Goal: Task Accomplishment & Management: Complete application form

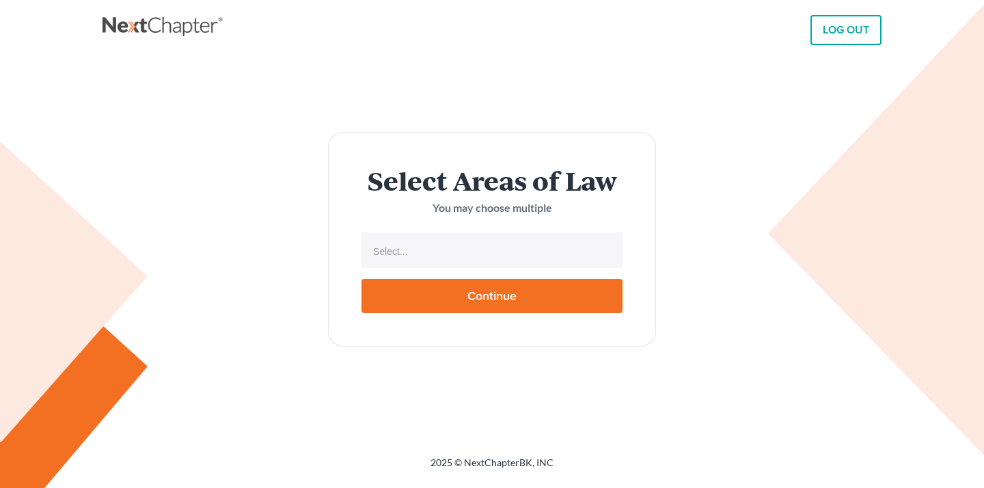
select select
click at [447, 254] on input "text" at bounding box center [491, 251] width 242 height 20
click at [444, 228] on body "LOG OUT Select Areas of Law You may choose multiple Bankruptcy Immigration Law …" at bounding box center [492, 244] width 984 height 488
click at [443, 258] on input "text" at bounding box center [491, 251] width 242 height 20
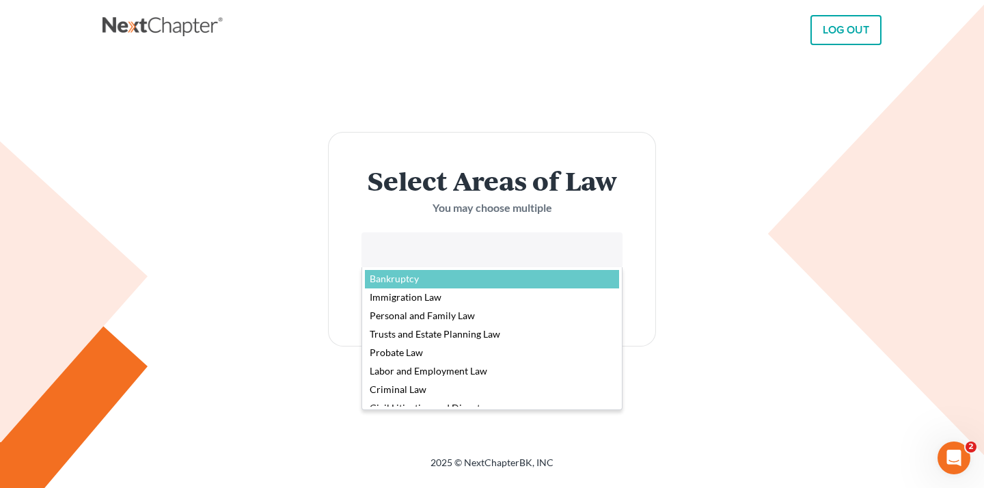
select select "4556"
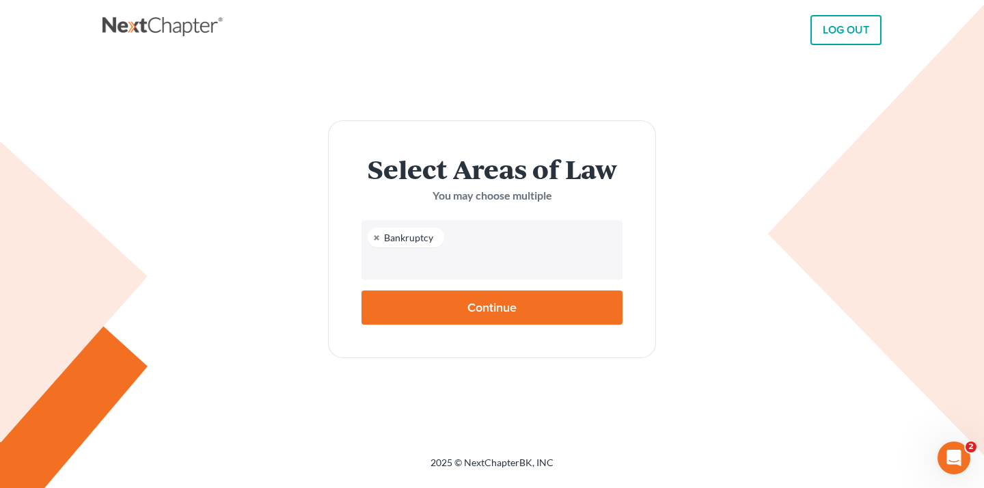
click at [458, 303] on input "Continue" at bounding box center [491, 307] width 261 height 34
type input "Thinking..."
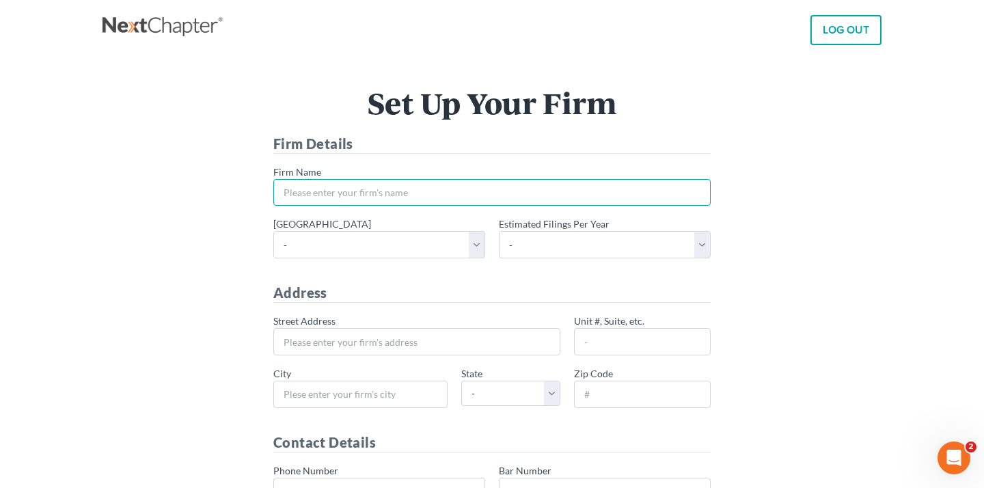
click at [467, 189] on input "* Firm Name" at bounding box center [491, 192] width 437 height 27
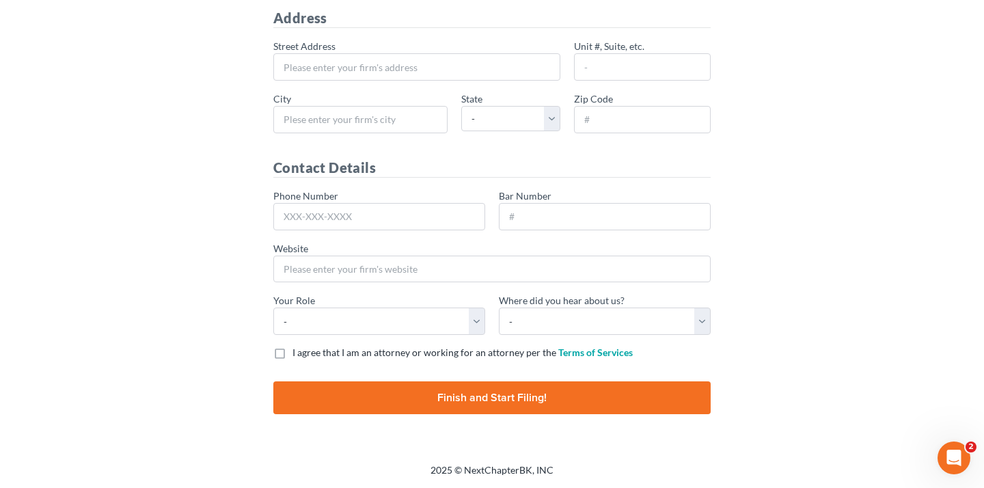
scroll to position [268, 0]
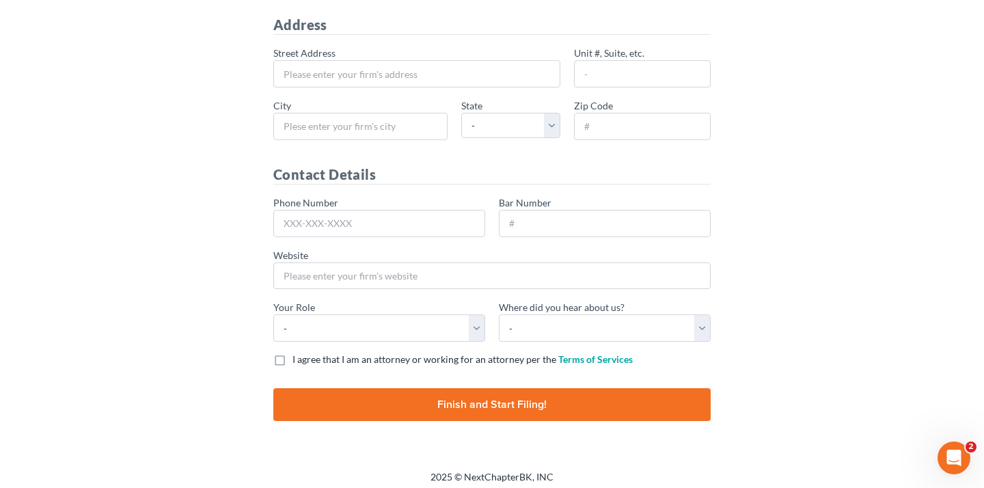
click at [292, 363] on label "I agree that I am an attorney or working for an attorney per the Terms of Servi…" at bounding box center [462, 360] width 340 height 14
click at [298, 361] on input "I agree that I am an attorney or working for an attorney per the Terms of Servi…" at bounding box center [302, 357] width 9 height 9
checkbox input "true"
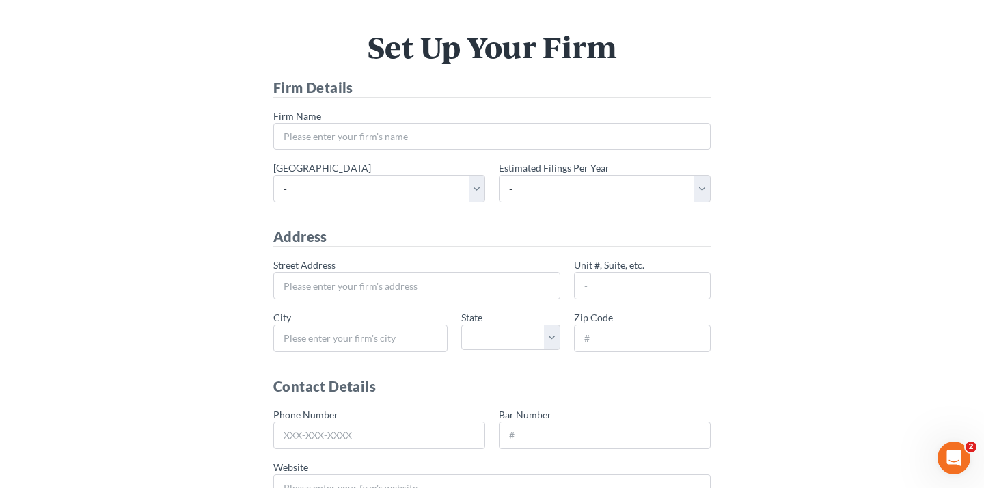
scroll to position [0, 0]
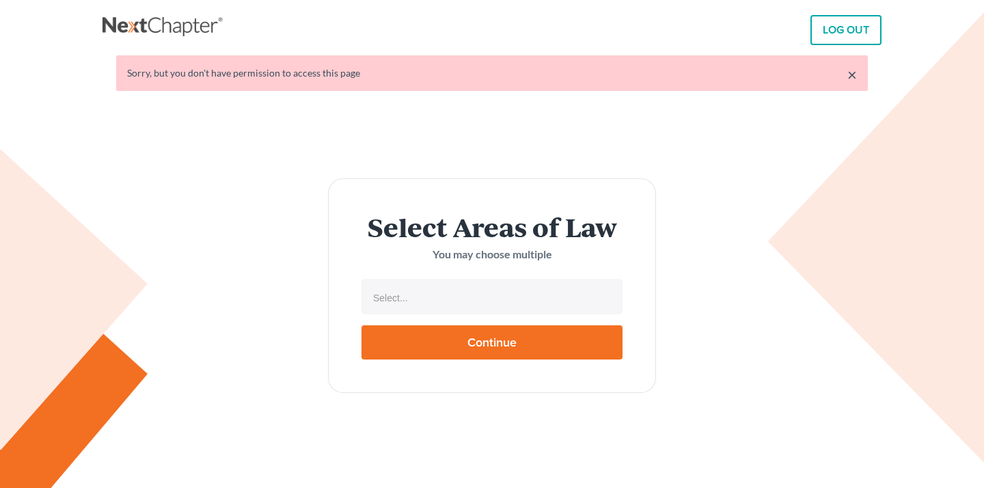
select select
click at [415, 305] on input "text" at bounding box center [491, 298] width 242 height 20
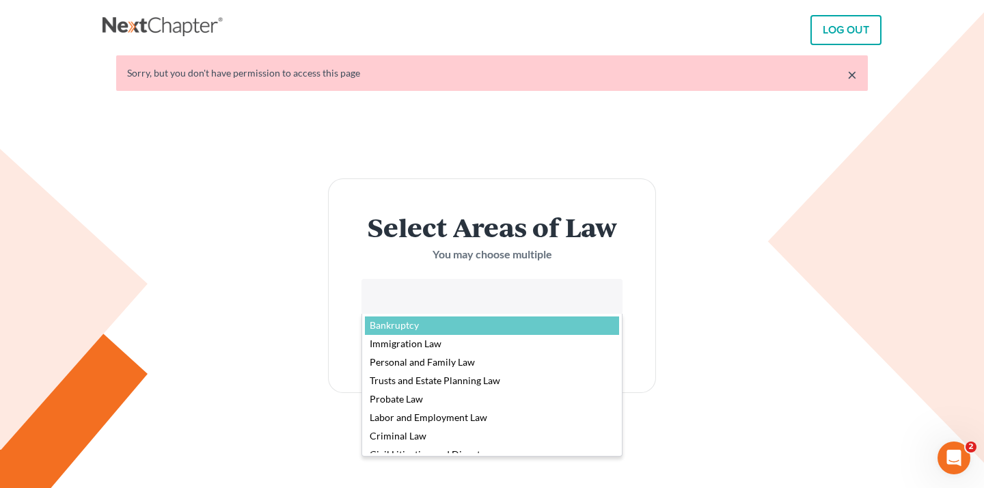
select select "4556"
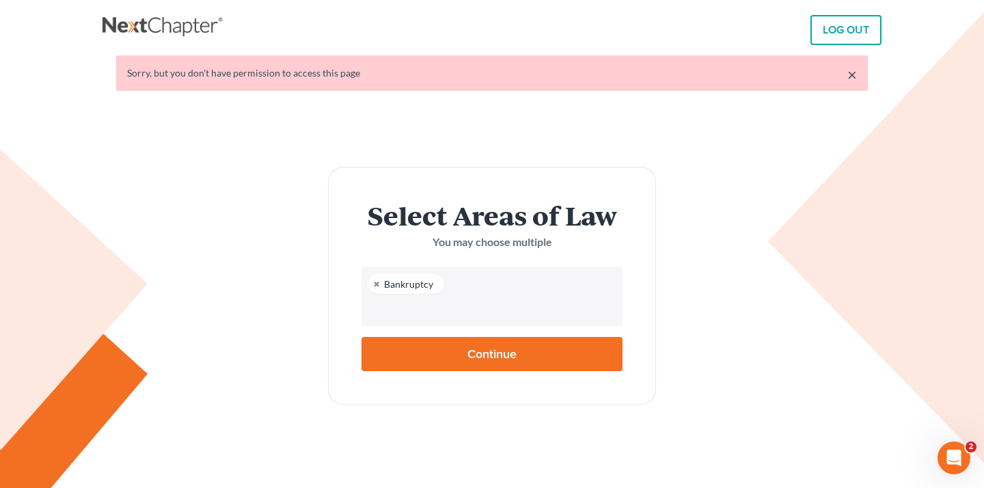
click at [454, 344] on input "Continue" at bounding box center [491, 354] width 261 height 34
type input "Thinking..."
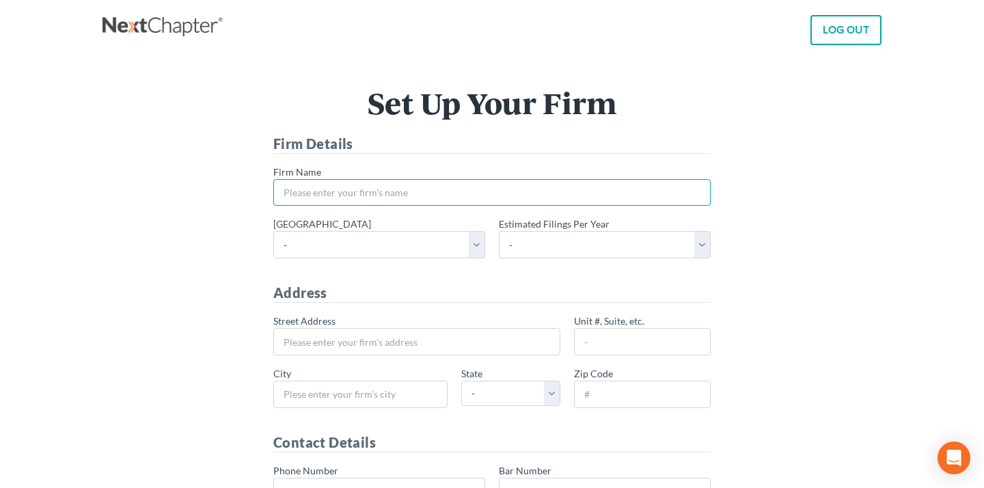
click at [407, 193] on input "* Firm Name" at bounding box center [491, 192] width 437 height 27
type input "C"
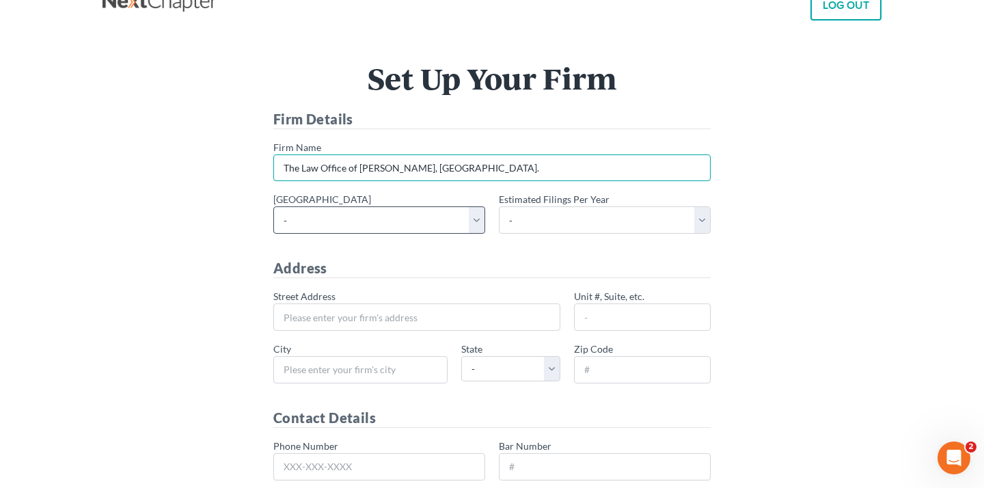
scroll to position [51, 0]
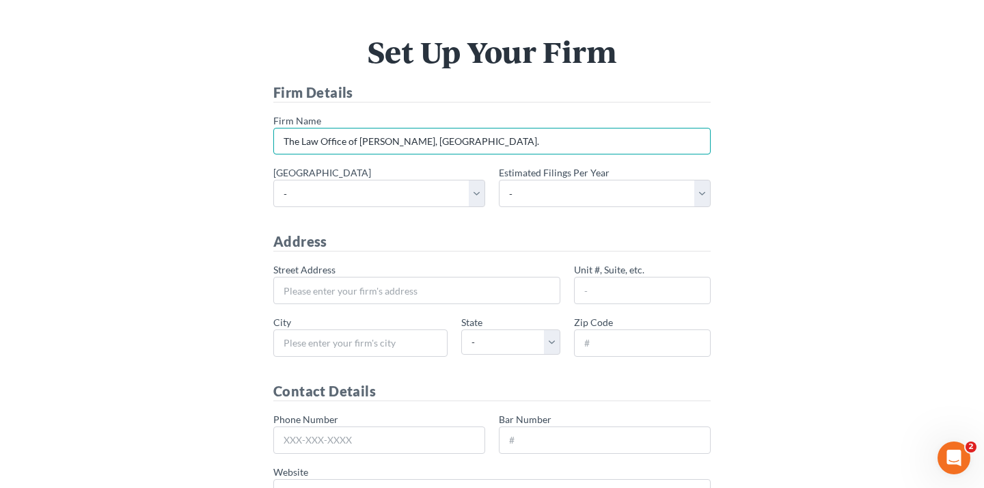
type input "The Law Office of Christiaan Van Niekerk, PLLC."
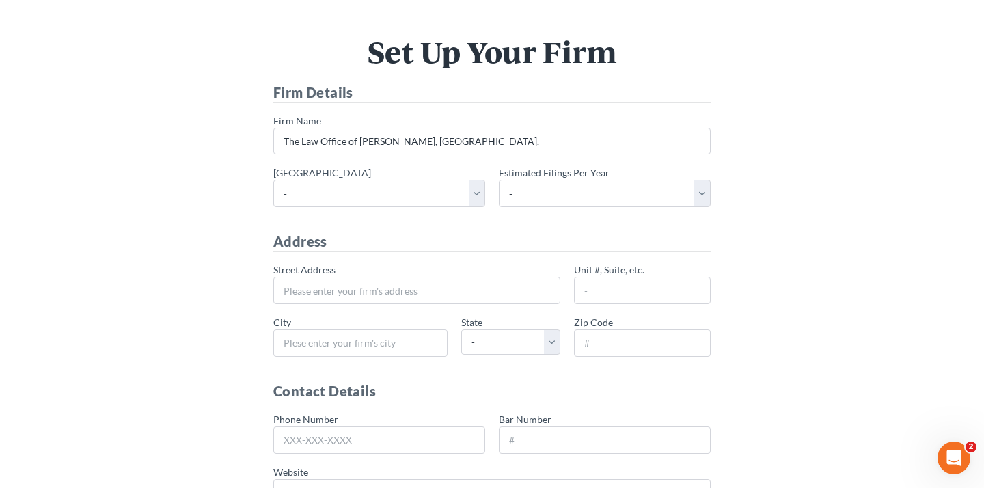
click at [441, 208] on div "* Primary district - Alabama - Middle Alabama - Northern Alabama - Southern Ala…" at bounding box center [491, 191] width 451 height 53
click at [428, 180] on select "- Alabama - Middle Alabama - Northern Alabama - Southern Alaska Arizona Arkansa…" at bounding box center [379, 193] width 212 height 27
click at [367, 195] on select "- Alabama - Middle Alabama - Northern Alabama - Southern Alaska Arizona Arkansa…" at bounding box center [379, 193] width 212 height 27
select select "56"
click at [553, 187] on select "- 1-10 11-50 50+" at bounding box center [605, 193] width 212 height 27
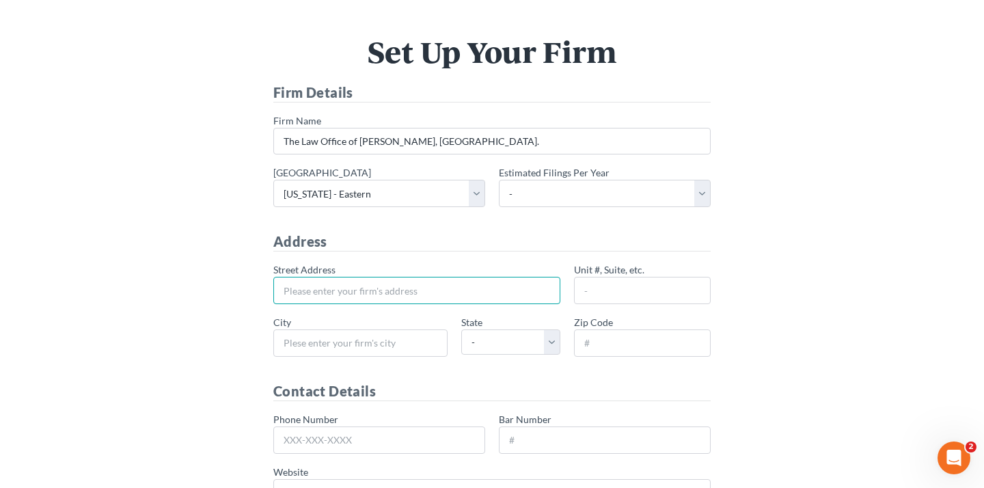
click at [456, 292] on input "* Street Address" at bounding box center [416, 290] width 287 height 27
type input "146 Jay Street"
click at [625, 290] on input "Unit #, Suite, etc." at bounding box center [642, 290] width 137 height 27
click at [305, 338] on input "* City" at bounding box center [360, 342] width 174 height 27
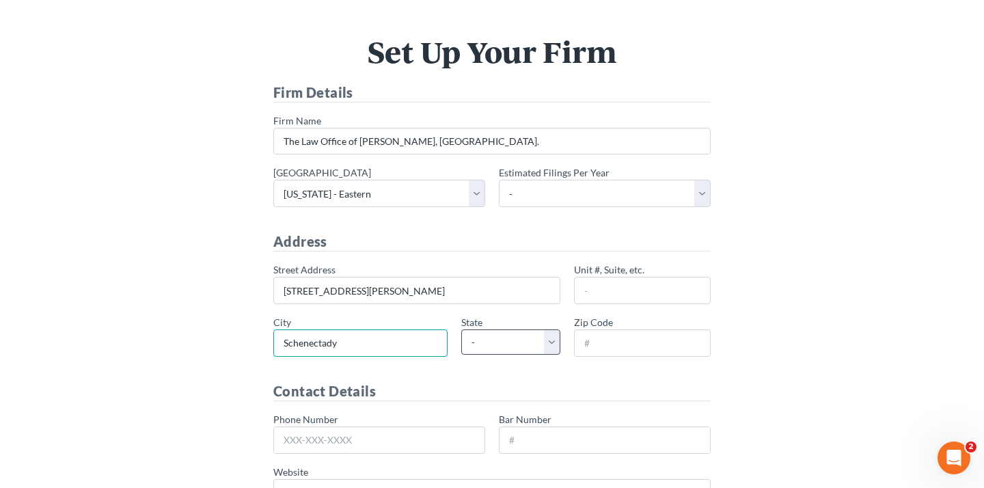
type input "Schenectady"
click at [476, 349] on select "- AL AK AR AZ CA CO CT DE DC FL GA GU HI ID IL IN IA KS KY LA ME MD MA MI MN MS…" at bounding box center [510, 341] width 99 height 25
select select "NY"
click at [605, 338] on input "* Zip Code" at bounding box center [642, 342] width 137 height 27
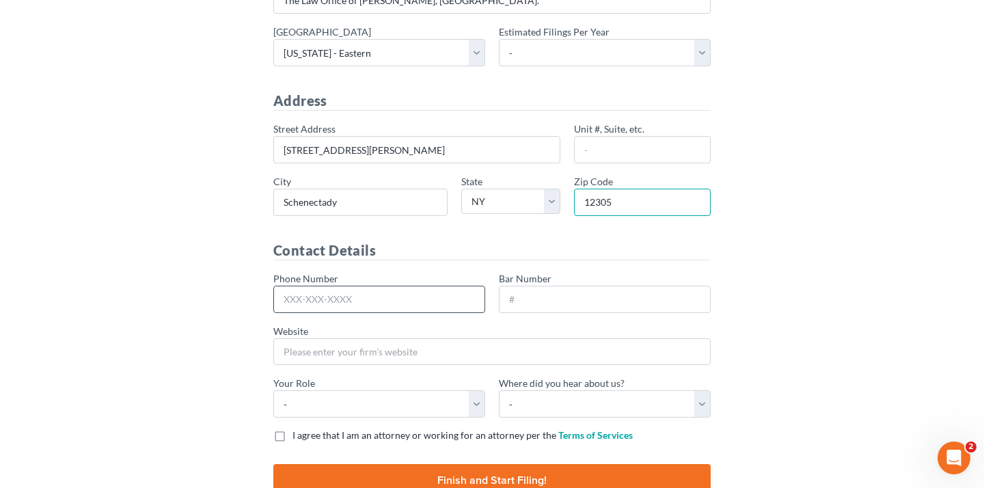
scroll to position [206, 0]
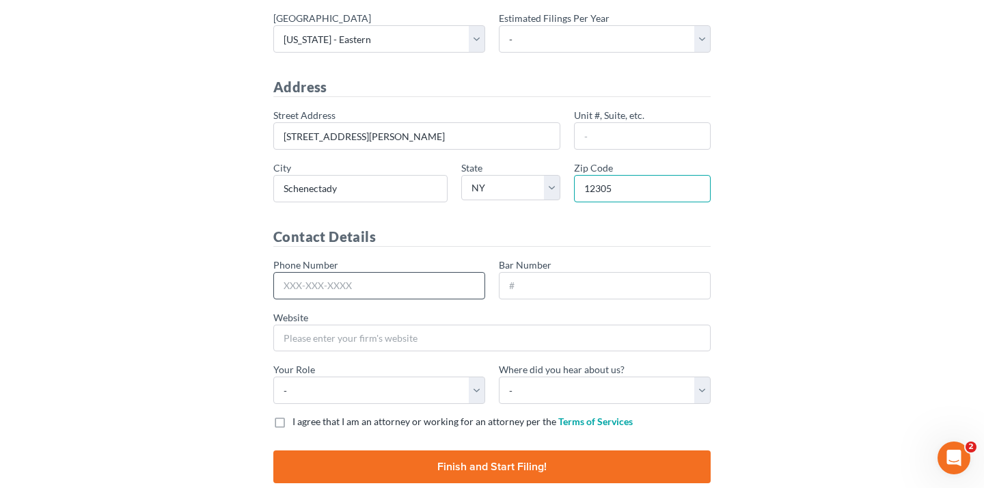
type input "12305"
click at [297, 282] on input "Phone Number" at bounding box center [379, 285] width 212 height 27
type input "9"
paste input "‪(518) 212-7248‬"
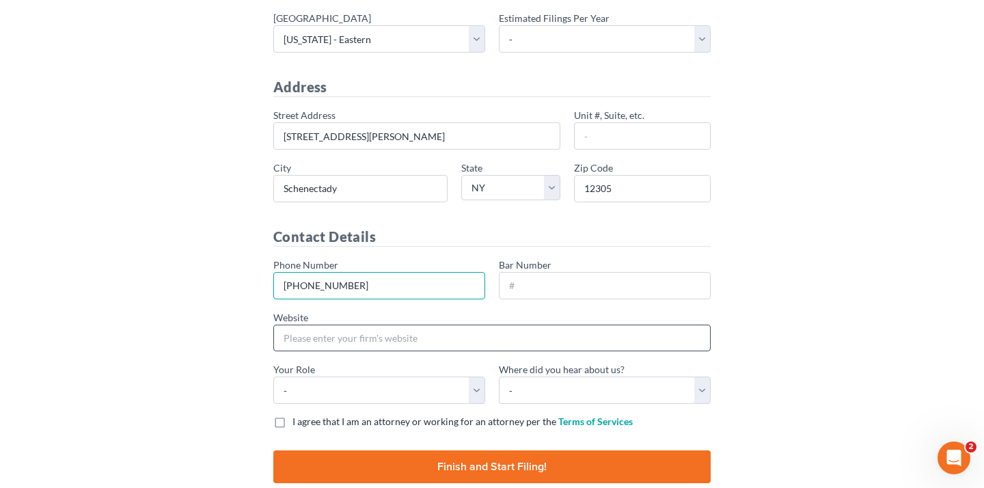
type input "518-212-7248"
click at [413, 344] on input "Website" at bounding box center [491, 338] width 437 height 27
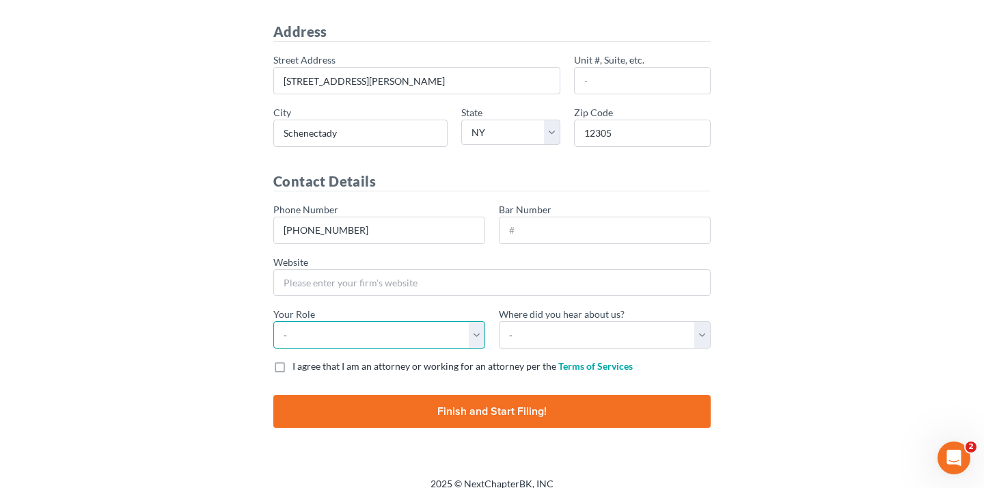
click at [404, 339] on select "- Attorney Paralegal Assistant" at bounding box center [379, 334] width 212 height 27
select select "paralegal"
click at [292, 365] on label "I agree that I am an attorney or working for an attorney per the Terms of Servi…" at bounding box center [462, 366] width 340 height 14
click at [298, 365] on input "I agree that I am an attorney or working for an attorney per the Terms of Servi…" at bounding box center [302, 363] width 9 height 9
checkbox input "true"
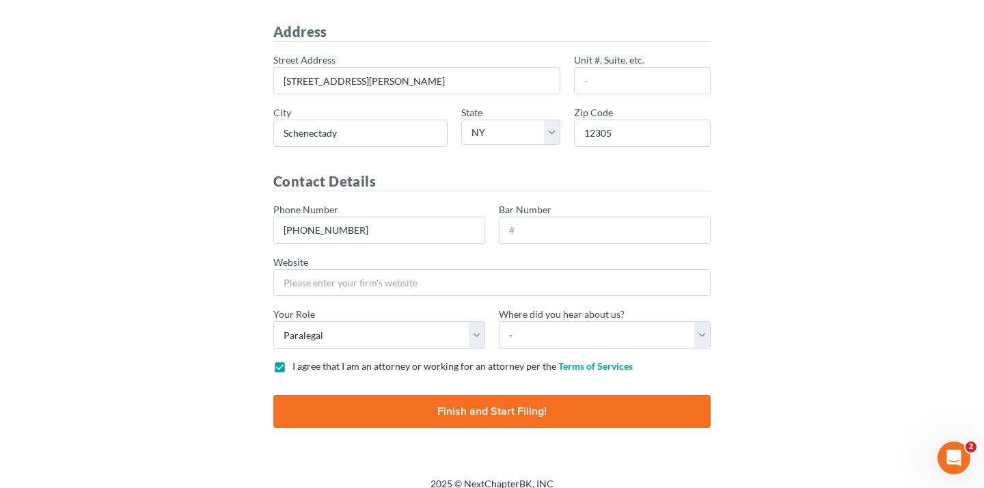
click at [317, 413] on input "Finish and Start Filing!" at bounding box center [491, 411] width 437 height 33
type input "Thinking..."
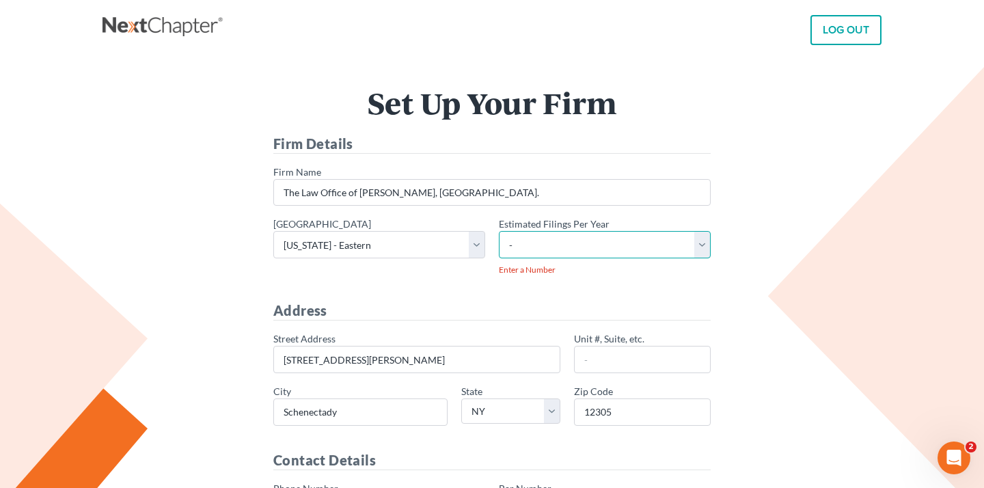
click at [656, 246] on select "- 1-10 11-50 50+" at bounding box center [605, 244] width 212 height 27
select select "10"
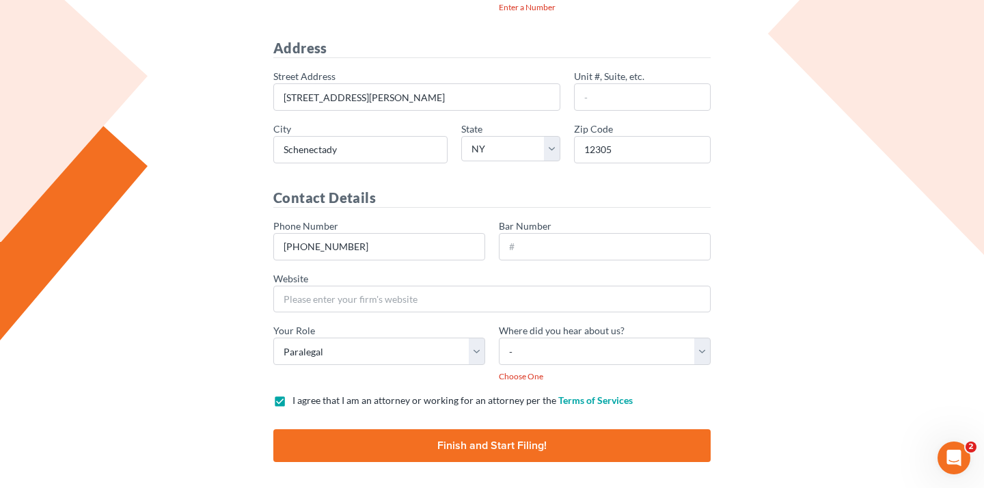
scroll to position [310, 0]
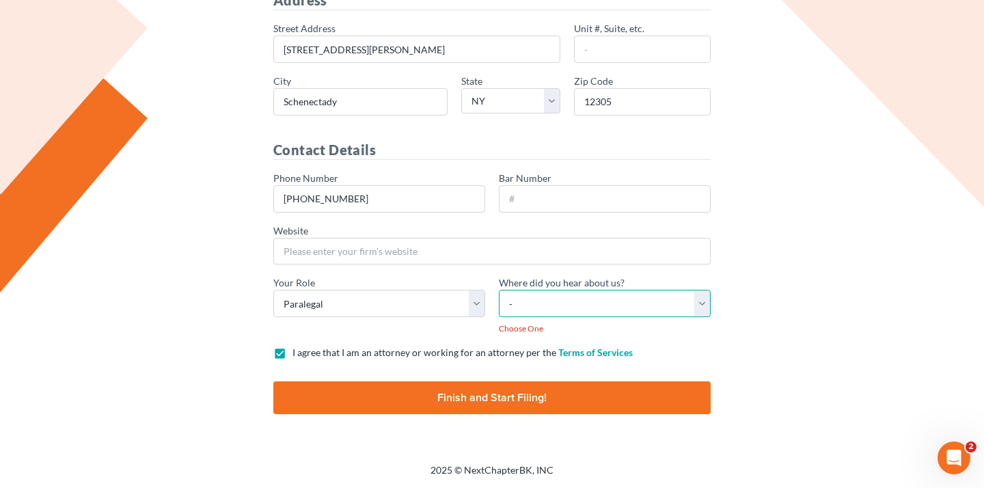
click at [614, 302] on select "- Bar association Capterra Clio Email Facebook Google Word of mouth Other" at bounding box center [605, 303] width 212 height 27
select select "Other"
click at [562, 402] on input "Finish and Start Filing!" at bounding box center [491, 397] width 437 height 33
type input "Thinking..."
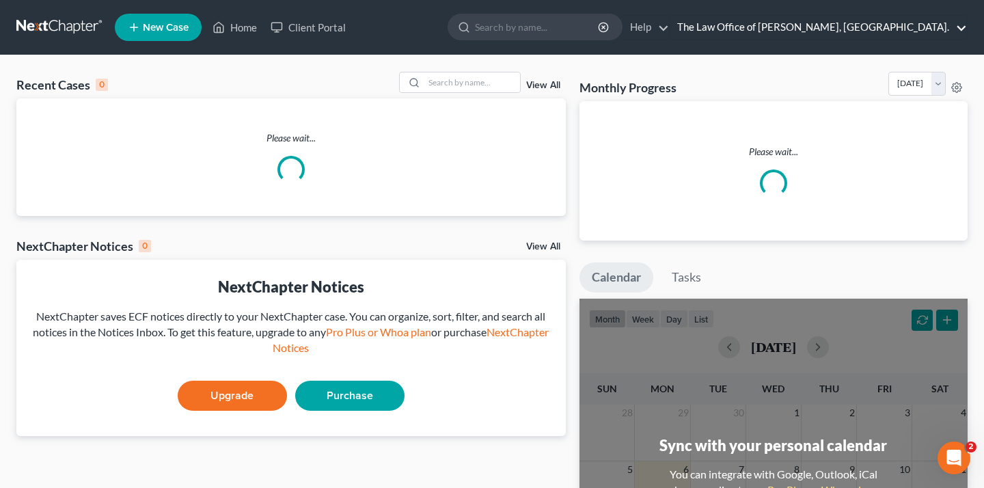
click at [828, 29] on link "The Law Office of Christiaan Van Niekerk, PLLC." at bounding box center [818, 27] width 297 height 25
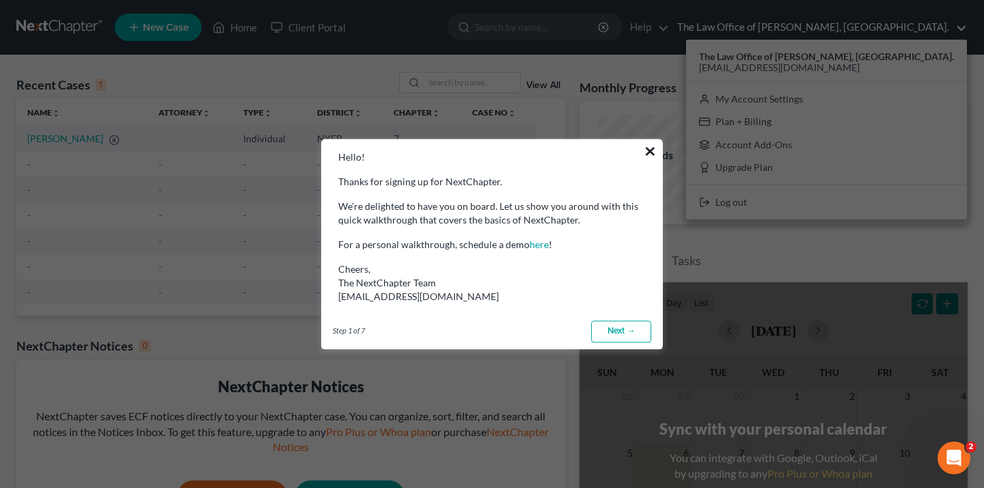
click at [644, 151] on button "×" at bounding box center [650, 151] width 13 height 22
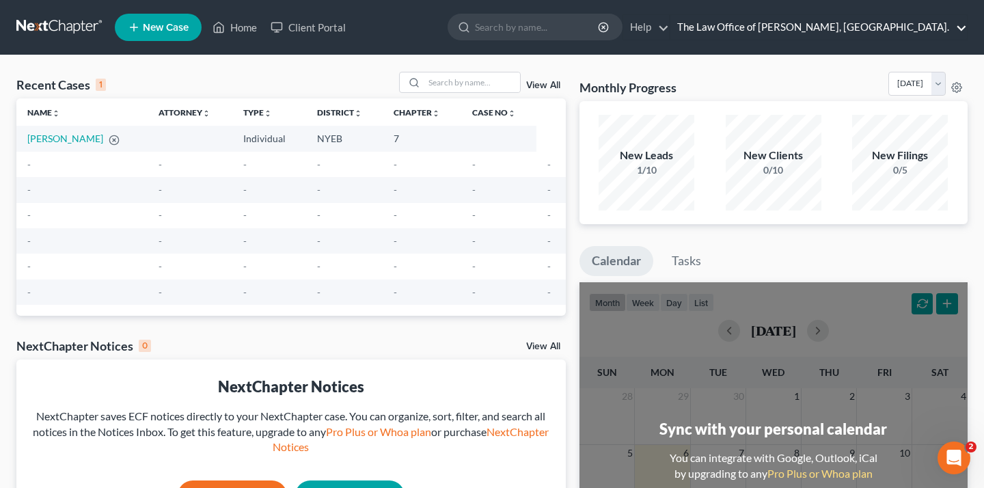
click at [902, 25] on link "The Law Office of Christiaan Van Niekerk, PLLC." at bounding box center [818, 27] width 297 height 25
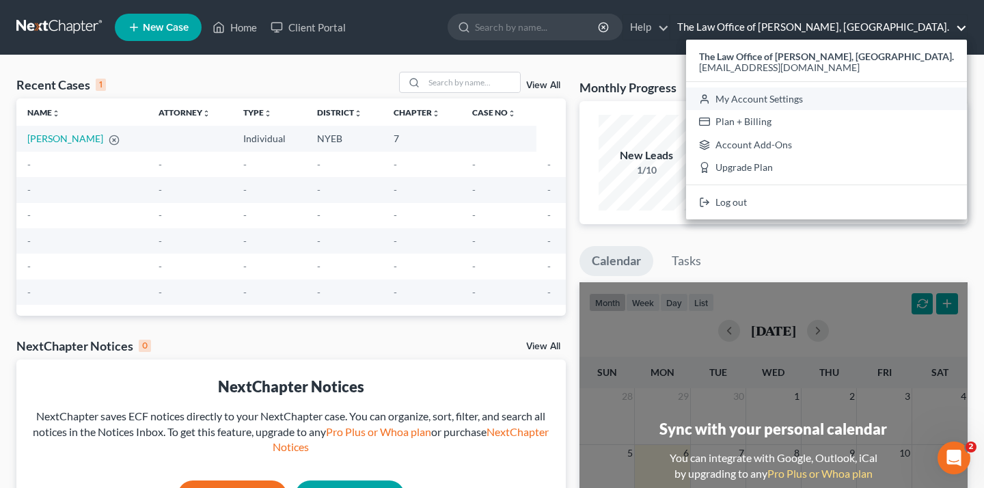
click at [865, 91] on link "My Account Settings" at bounding box center [826, 98] width 281 height 23
select select "24"
select select "35"
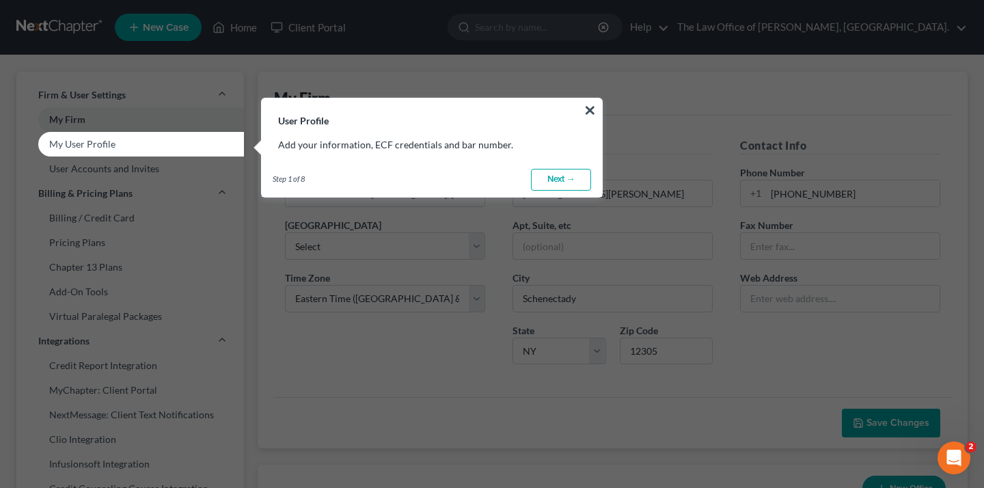
click at [599, 102] on h3 "User Profile" at bounding box center [432, 112] width 340 height 29
click at [591, 110] on button "×" at bounding box center [590, 110] width 13 height 22
click at [582, 105] on h3 "User Profile" at bounding box center [432, 112] width 340 height 29
click at [588, 106] on button "×" at bounding box center [590, 110] width 13 height 22
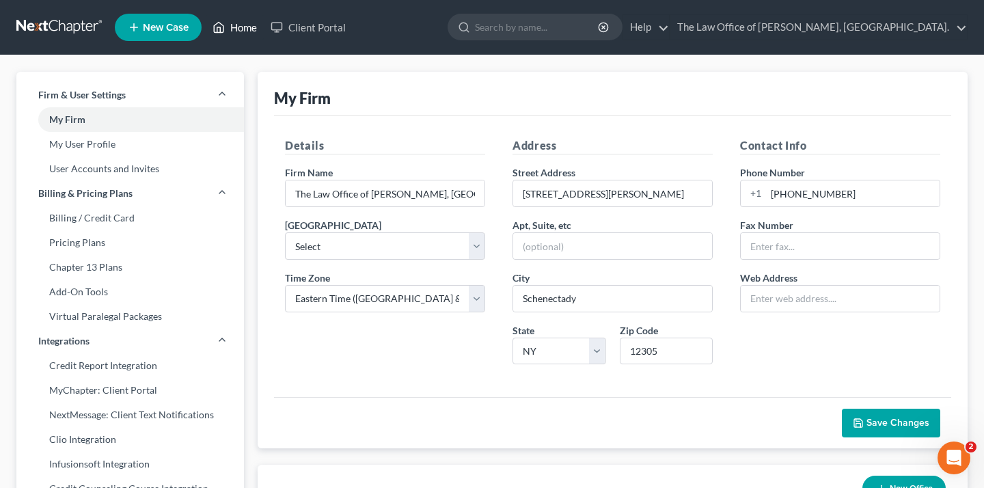
click at [237, 29] on link "Home" at bounding box center [235, 27] width 58 height 25
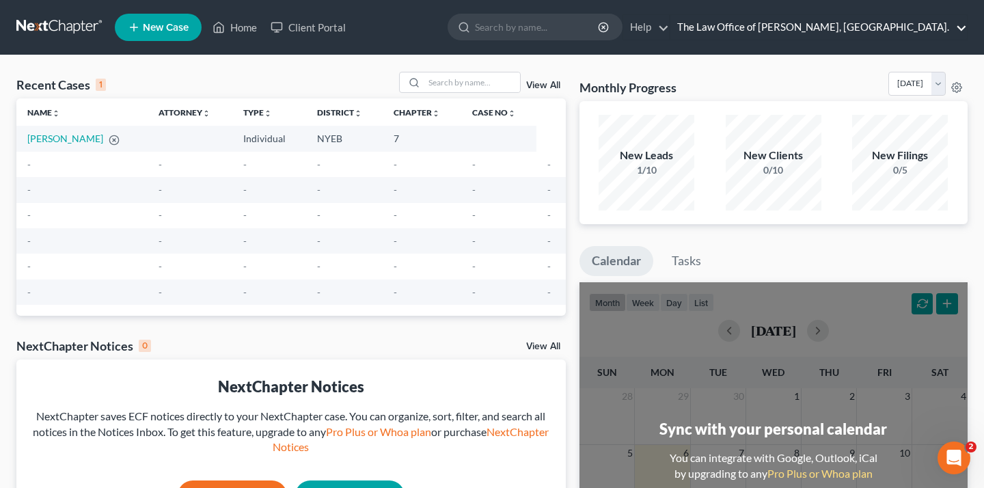
click at [823, 31] on link "The Law Office of Christiaan Van Niekerk, PLLC." at bounding box center [818, 27] width 297 height 25
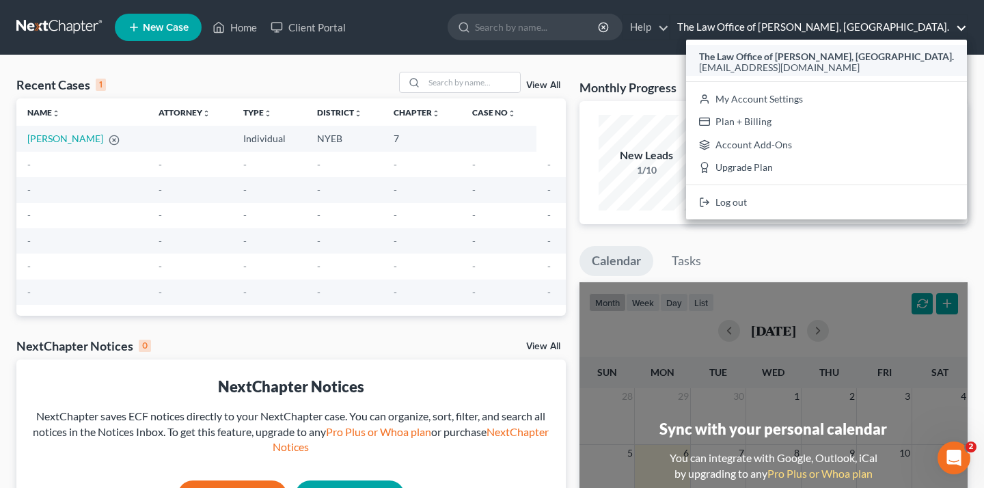
click at [806, 65] on span "paralegal@mvnlaw.com" at bounding box center [779, 67] width 161 height 12
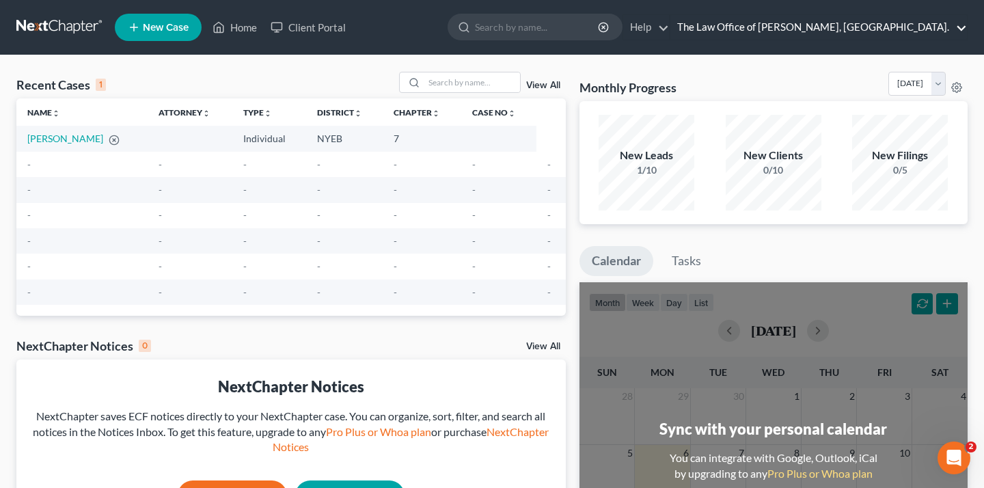
click at [851, 37] on link "The Law Office of Christiaan Van Niekerk, PLLC." at bounding box center [818, 27] width 297 height 25
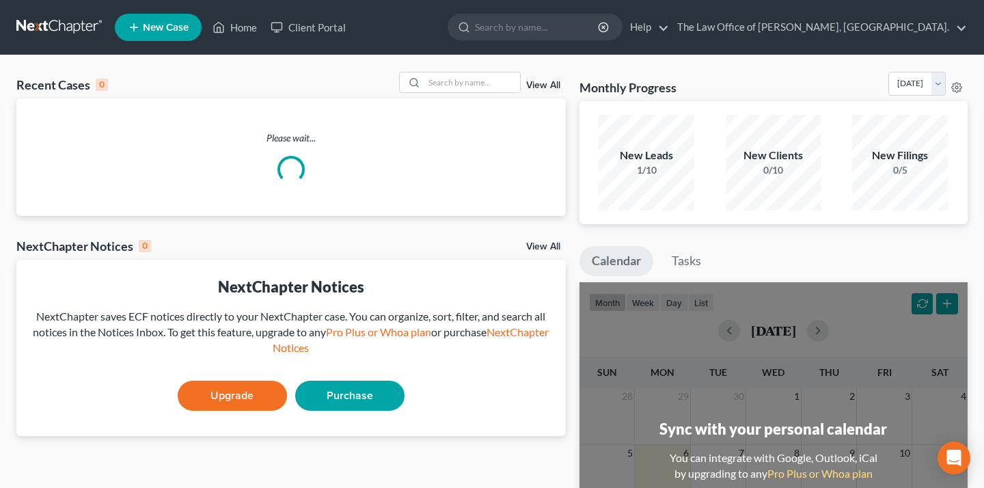
click at [842, 41] on ul "New Case Home Client Portal - No Result - See all results Or Press Enter... Hel…" at bounding box center [541, 28] width 853 height 36
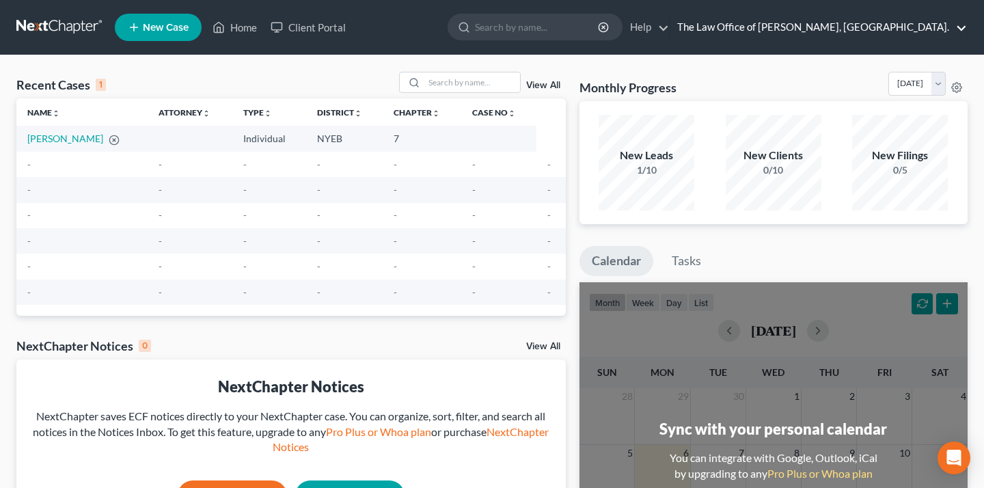
click at [828, 22] on link "The Law Office of [PERSON_NAME], [GEOGRAPHIC_DATA]." at bounding box center [818, 27] width 297 height 25
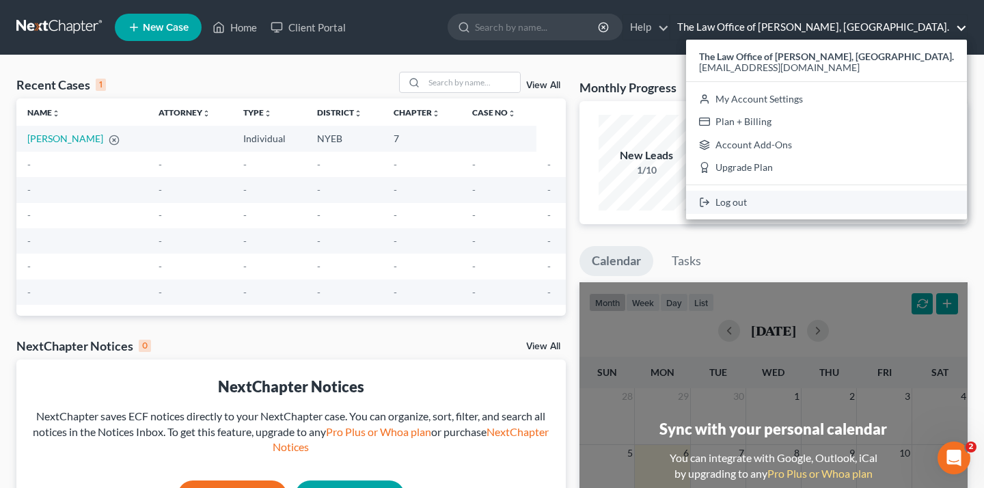
click at [776, 197] on link "Log out" at bounding box center [826, 202] width 281 height 23
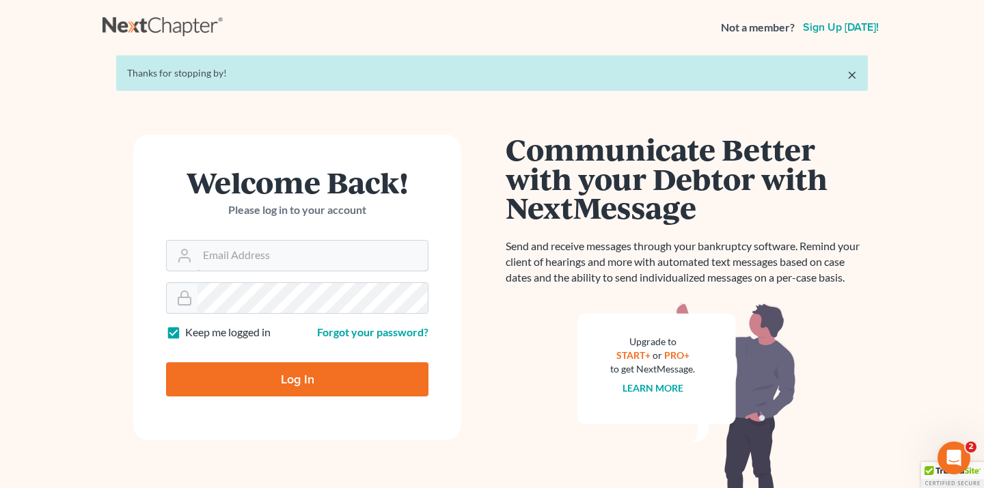
type input "[EMAIL_ADDRESS][DOMAIN_NAME]"
click at [327, 370] on input "Log In" at bounding box center [297, 379] width 262 height 34
type input "Thinking..."
